Goal: Task Accomplishment & Management: Use online tool/utility

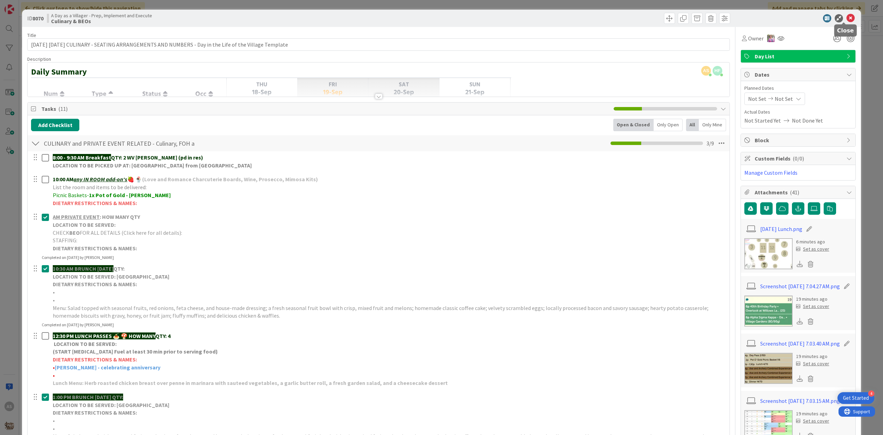
click at [847, 17] on icon at bounding box center [851, 18] width 8 height 8
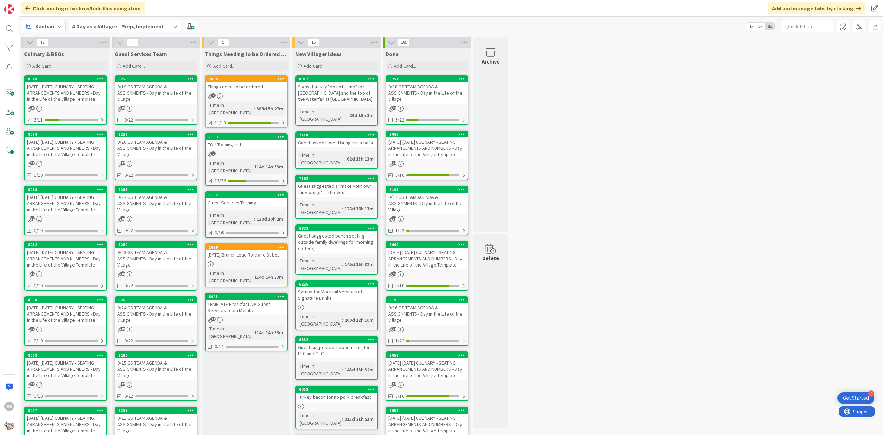
click at [235, 83] on div "Things need to be ordered" at bounding box center [246, 86] width 81 height 9
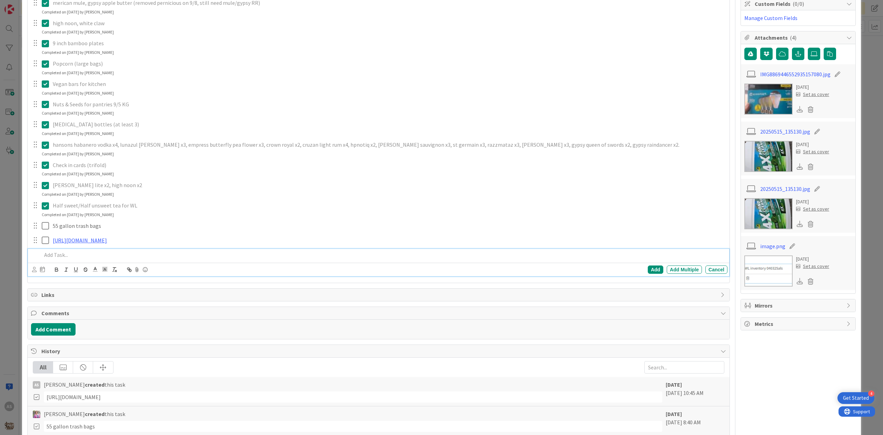
click at [112, 259] on p at bounding box center [383, 255] width 683 height 8
drag, startPoint x: 99, startPoint y: 275, endPoint x: 239, endPoint y: 270, distance: 140.8
click at [239, 259] on p "bubble solution for [DATE] wands" at bounding box center [383, 255] width 683 height 8
drag, startPoint x: 132, startPoint y: 272, endPoint x: 136, endPoint y: 272, distance: 4.1
click at [136, 259] on p "bubble solution for [DATE] wands */19" at bounding box center [383, 255] width 683 height 8
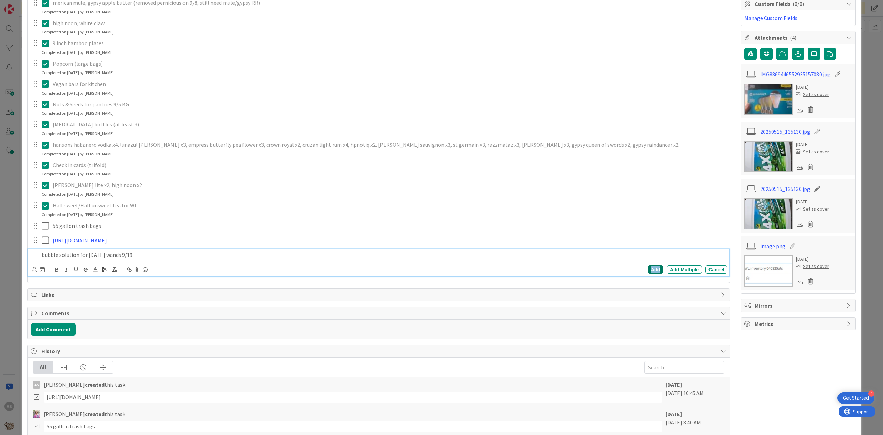
click at [653, 274] on div "Add" at bounding box center [656, 269] width 16 height 8
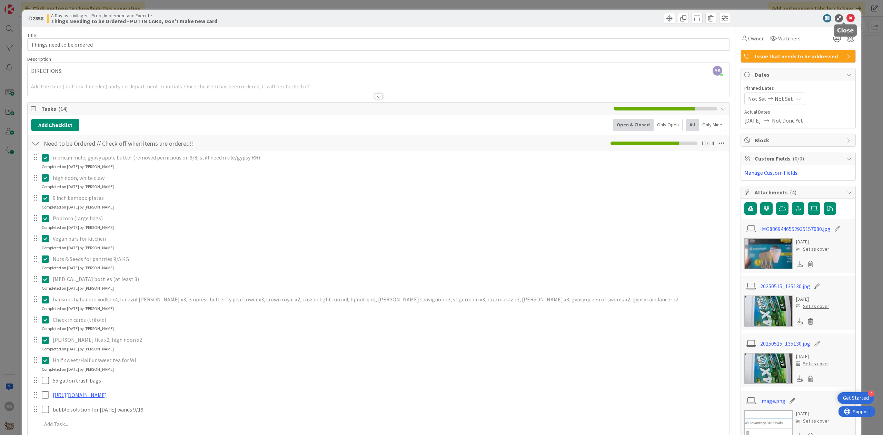
click at [847, 18] on icon at bounding box center [851, 18] width 8 height 8
